Goal: Information Seeking & Learning: Check status

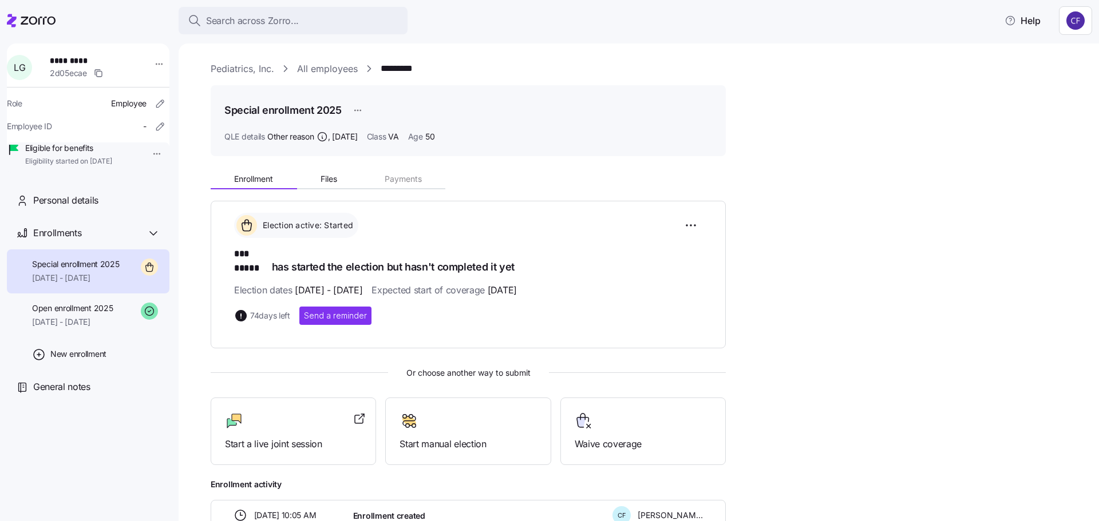
click at [254, 71] on link "Pediatrics, Inc." at bounding box center [243, 69] width 64 height 14
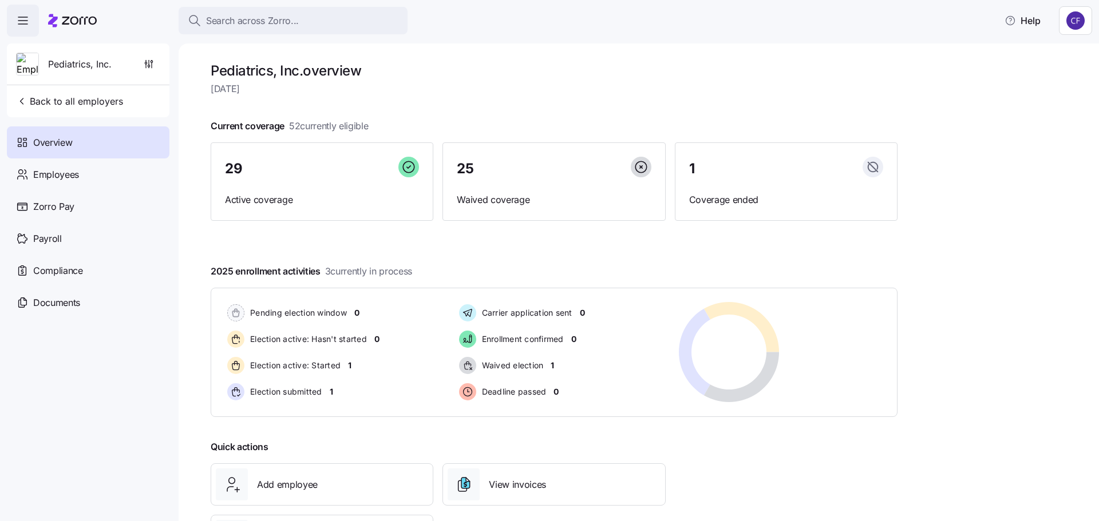
click at [958, 306] on div "Pediatrics, Inc. overview [DATE] Current coverage 52 currently eligible 29 Acti…" at bounding box center [639, 283] width 920 height 478
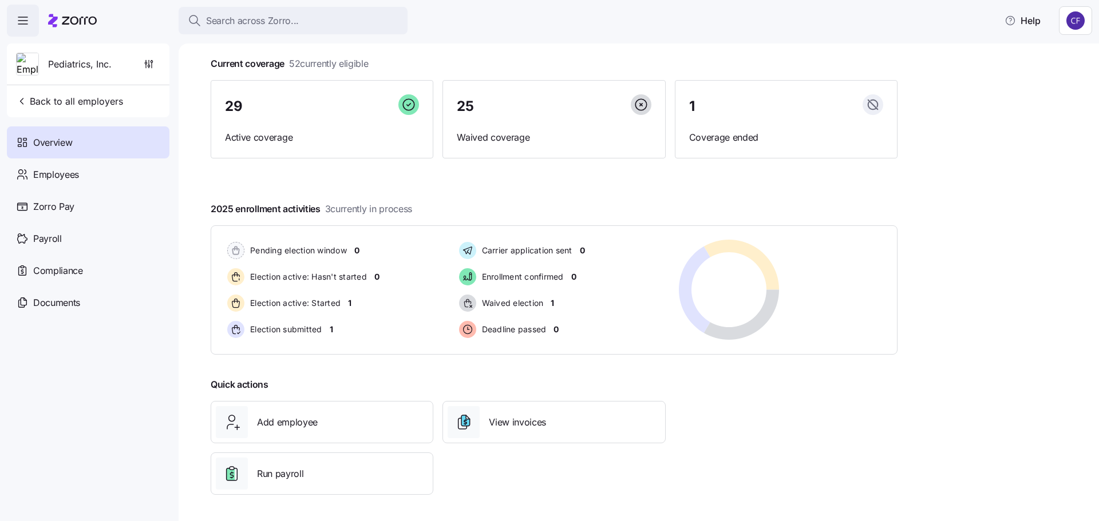
scroll to position [64, 0]
click at [536, 301] on span "Waived election" at bounding box center [511, 302] width 65 height 11
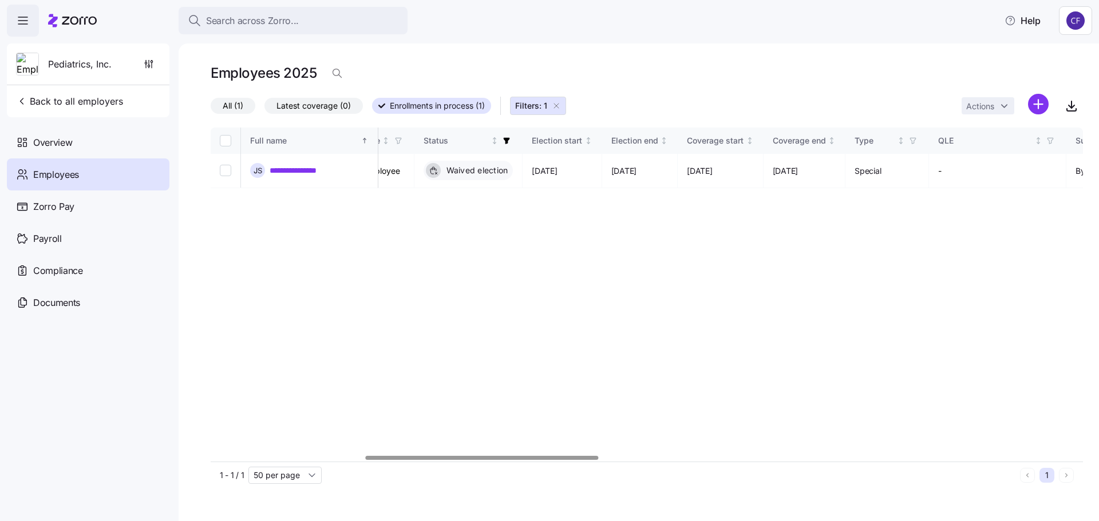
scroll to position [0, 591]
click at [563, 460] on div at bounding box center [486, 458] width 233 height 4
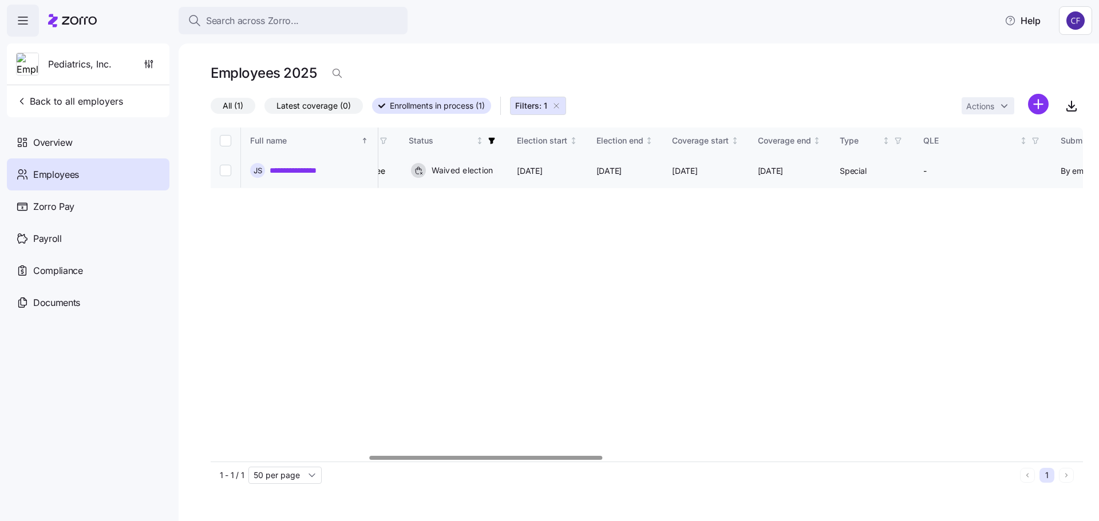
click at [297, 166] on link "**********" at bounding box center [301, 170] width 62 height 11
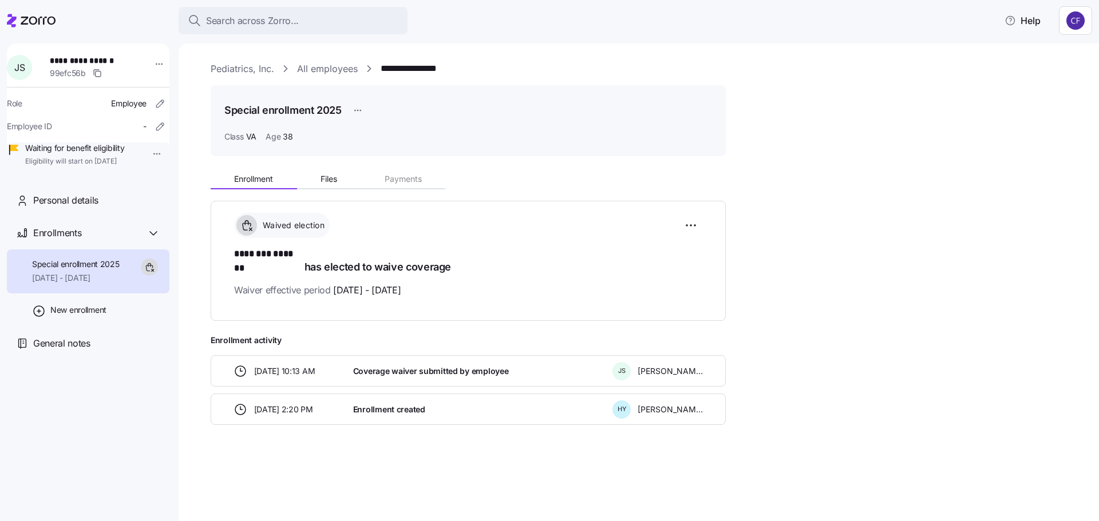
click at [258, 69] on link "Pediatrics, Inc." at bounding box center [243, 69] width 64 height 14
